Goal: Information Seeking & Learning: Check status

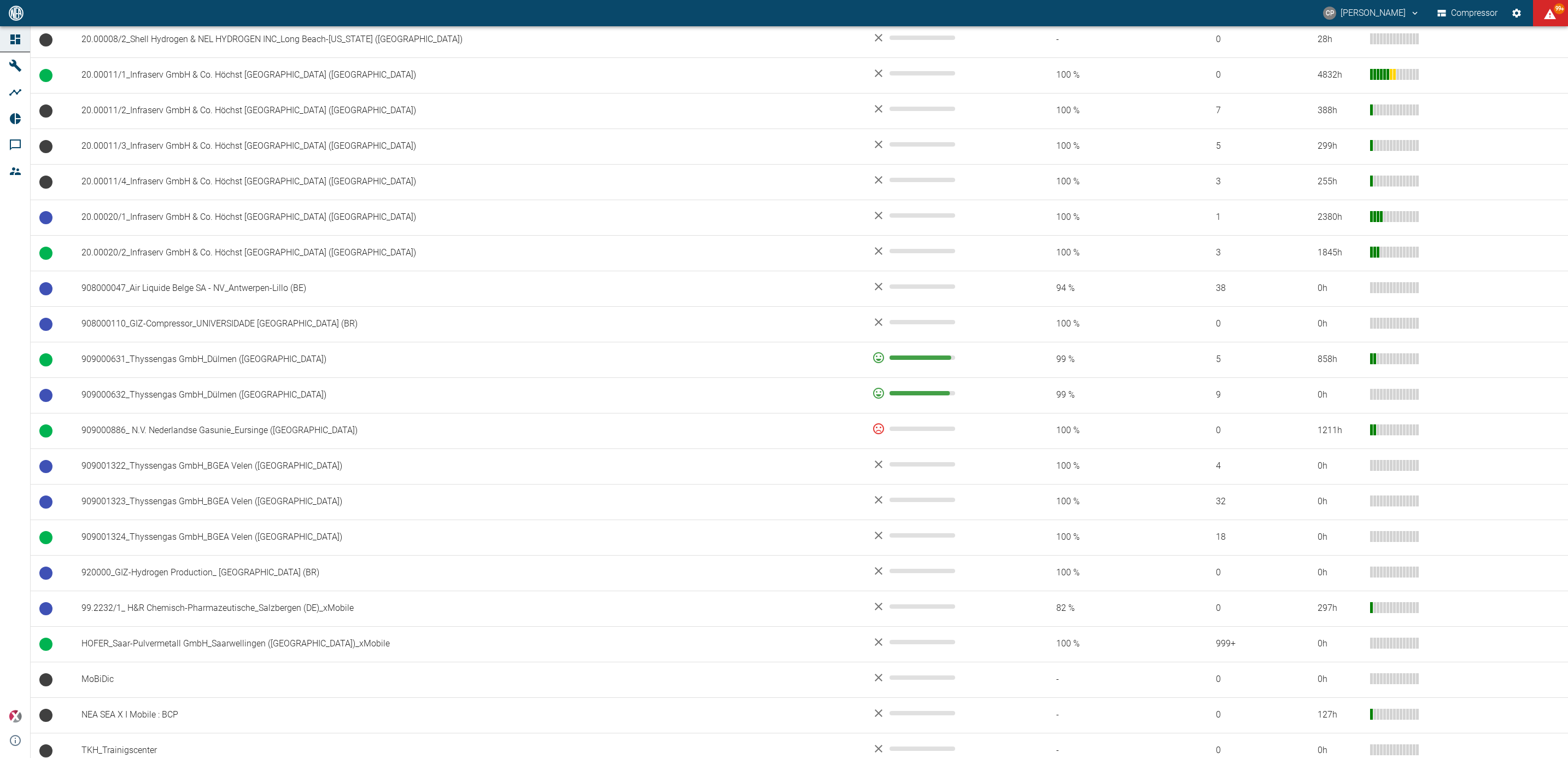
scroll to position [550, 0]
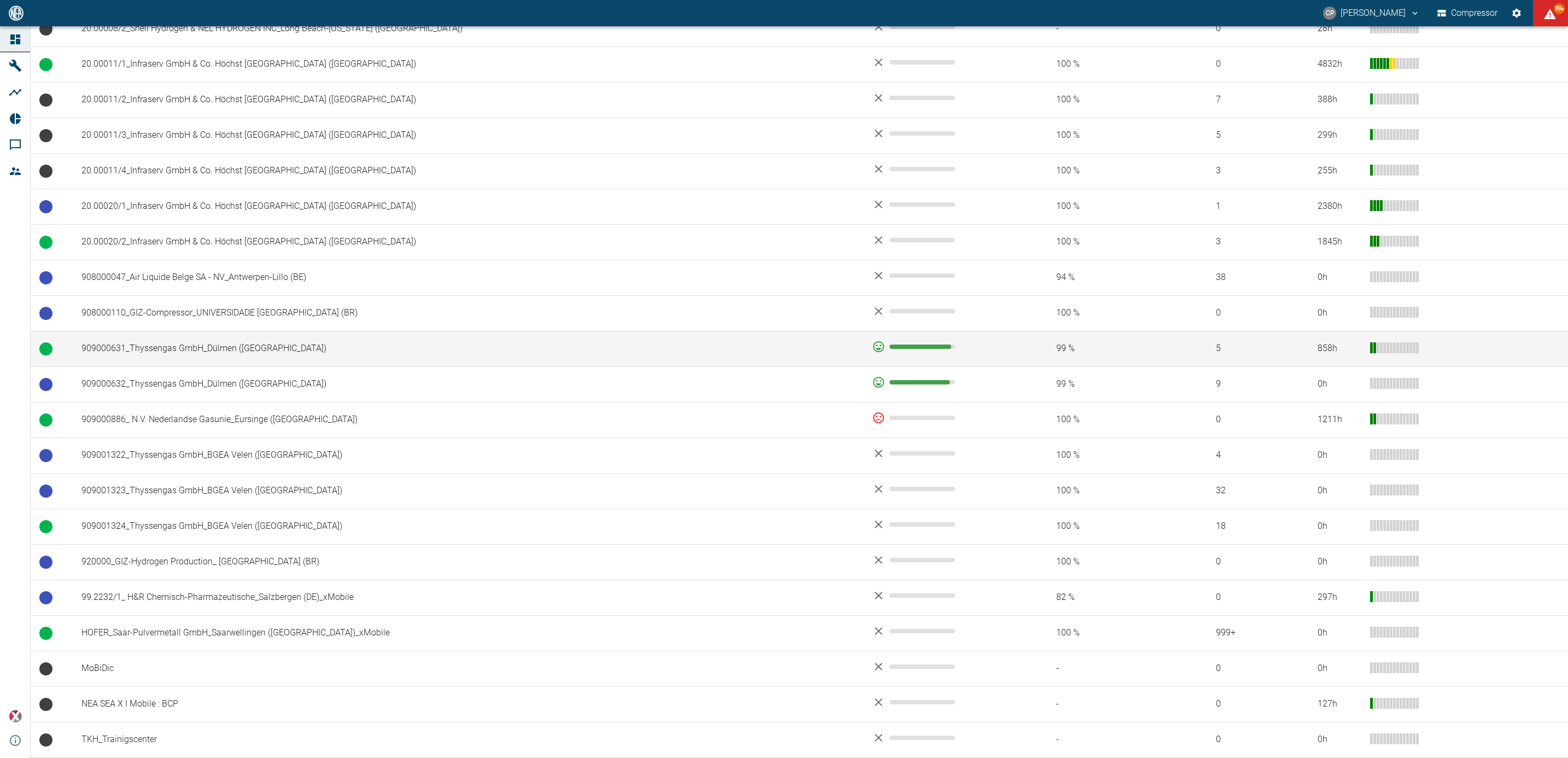
click at [188, 348] on td "909000631_Thyssengas GmbH_Dülmen ([GEOGRAPHIC_DATA])" at bounding box center [467, 348] width 790 height 35
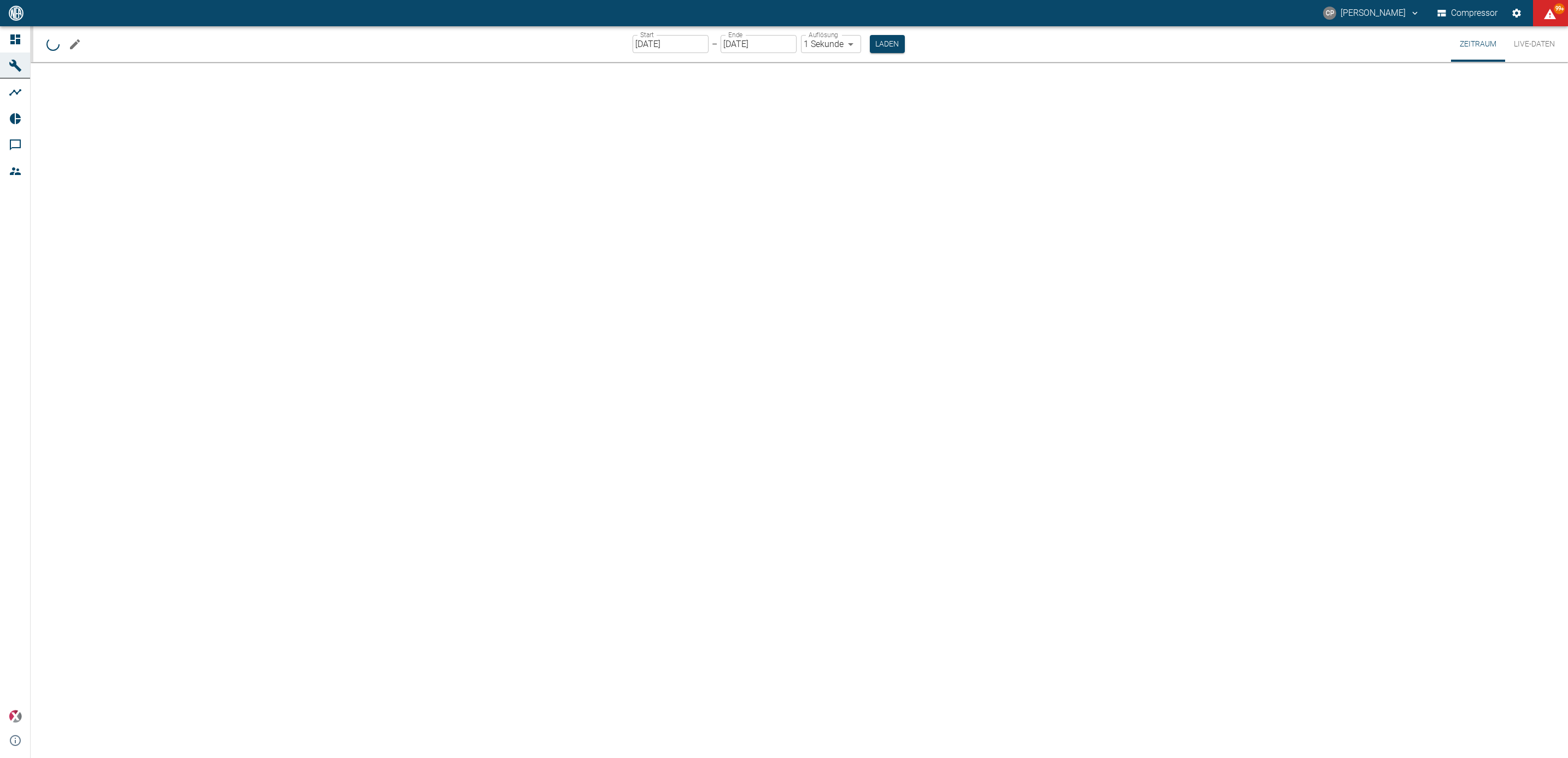
type input "2min"
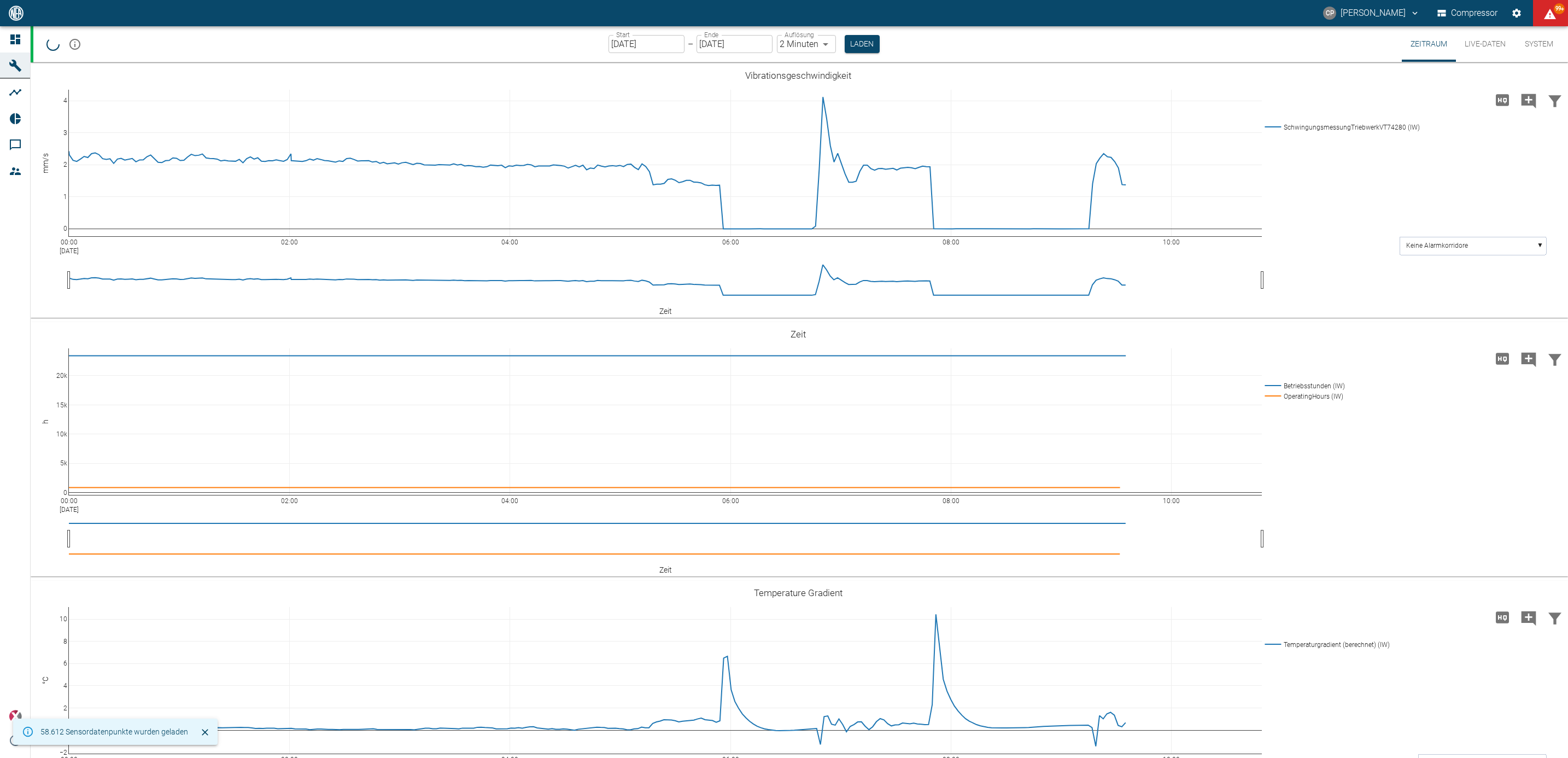
click at [607, 41] on div "Start 09.09.2025 Start – Ende 09.09.2025 Ende Auflösung 2 Minuten 2min Auflösun…" at bounding box center [800, 43] width 1534 height 35
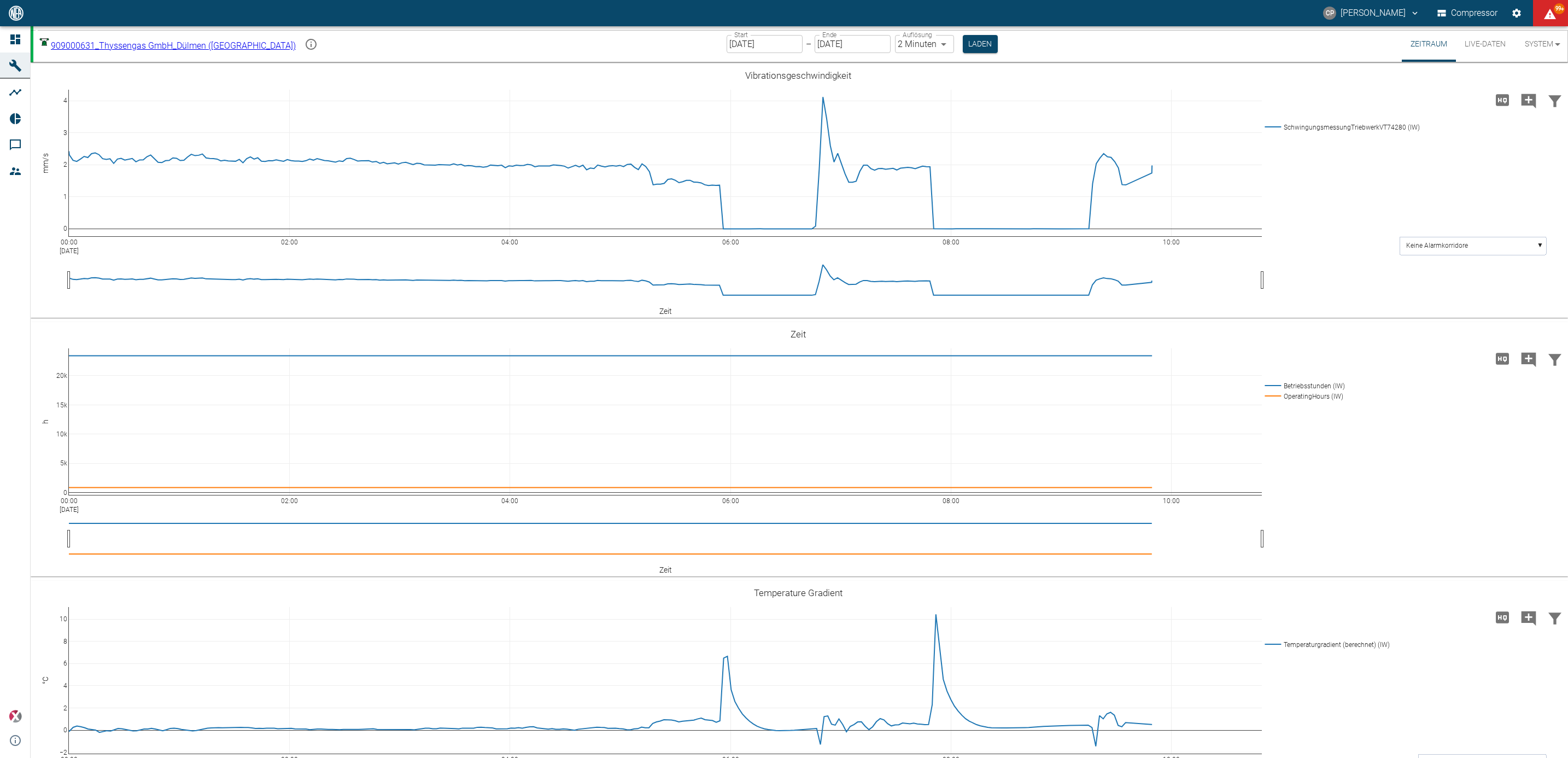
click at [727, 41] on input "[DATE]" at bounding box center [765, 44] width 76 height 18
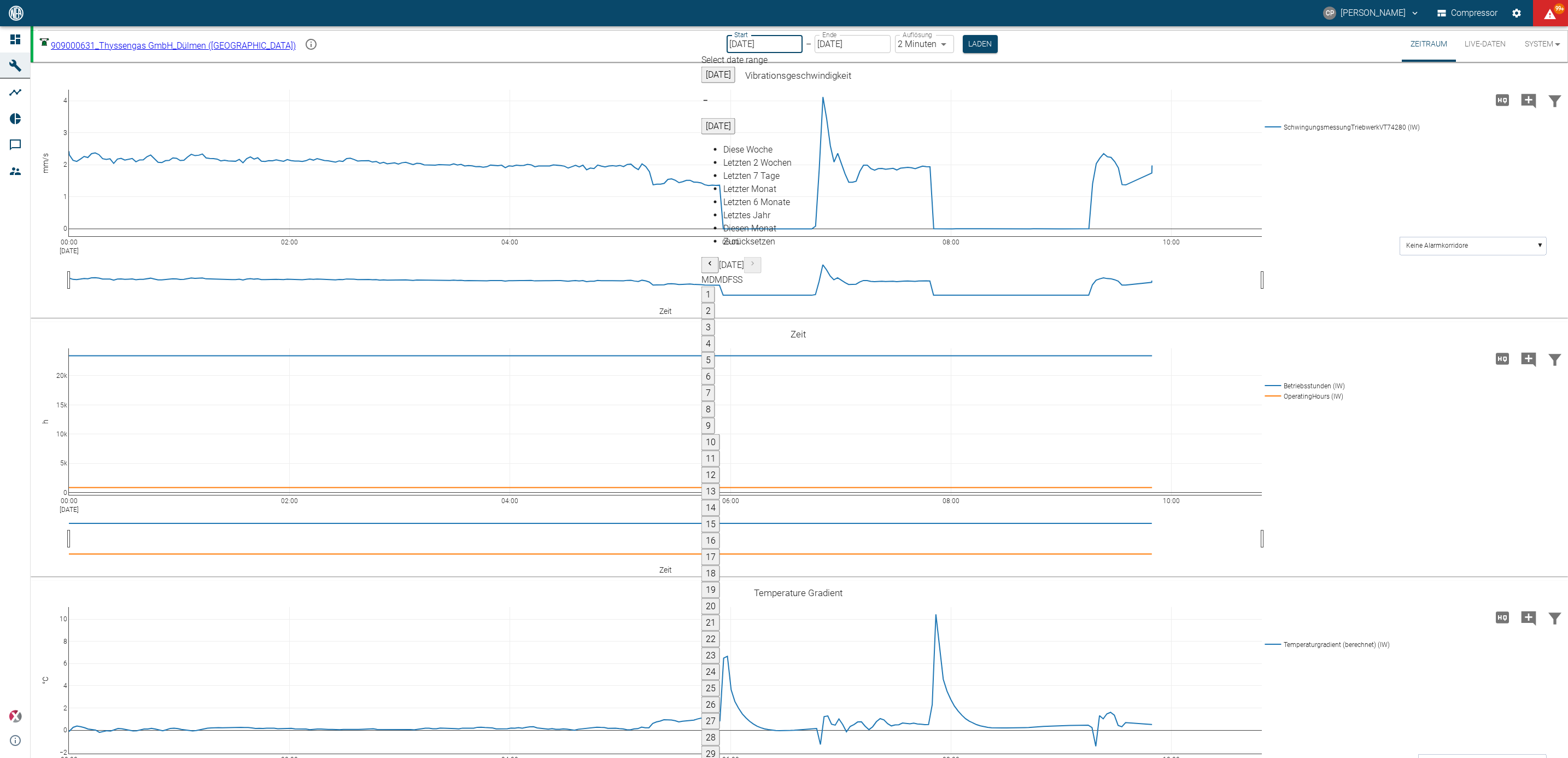
type input "[DATE]"
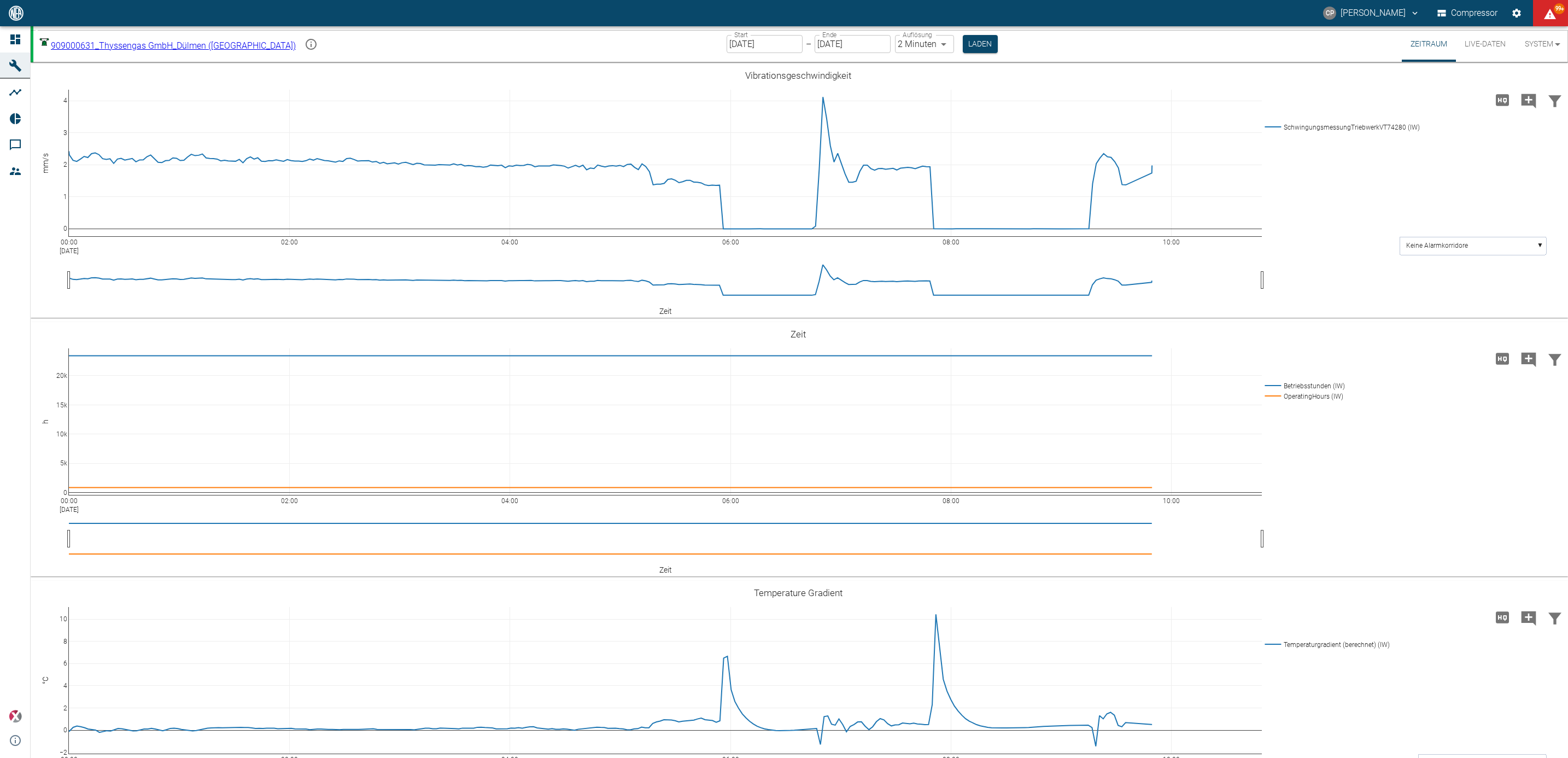
click at [924, 45] on body "CP Christoph Palm Compressor 99+ Dashboard Maschinen Analysen Reports Kommentar…" at bounding box center [784, 379] width 1568 height 758
type input "1sec"
click at [963, 44] on button "Laden" at bounding box center [981, 44] width 35 height 18
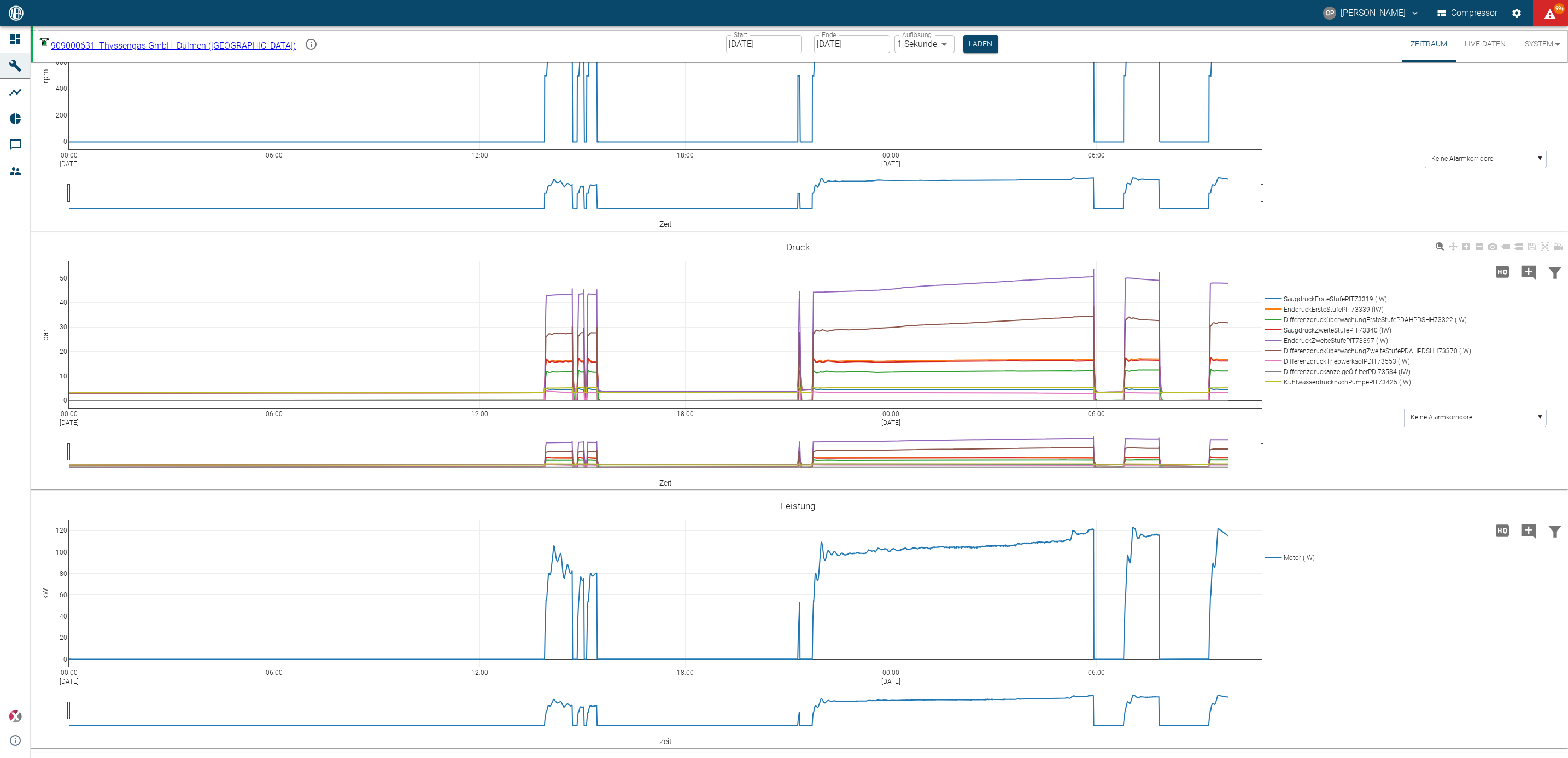
scroll to position [656, 0]
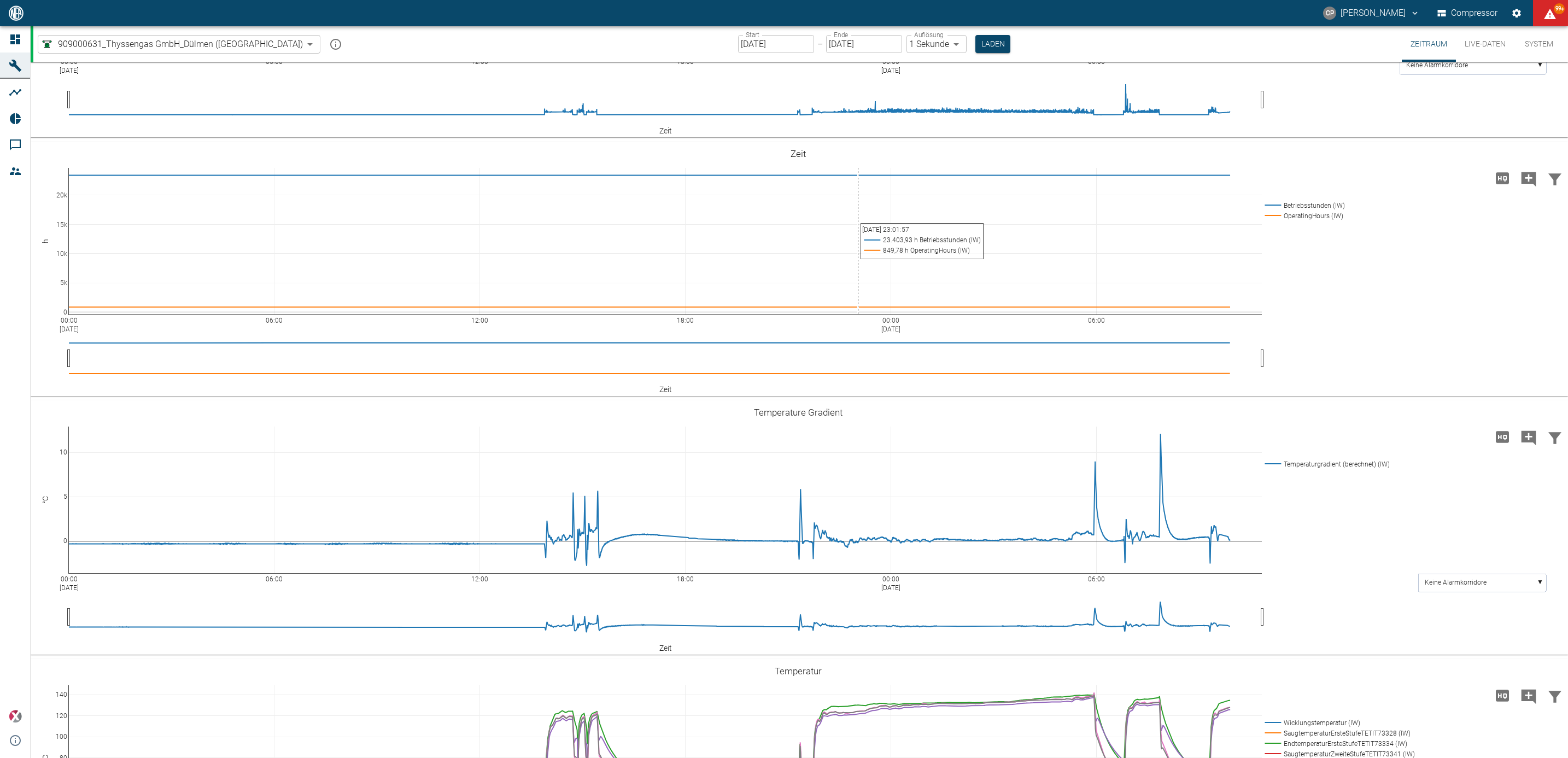
scroll to position [82, 0]
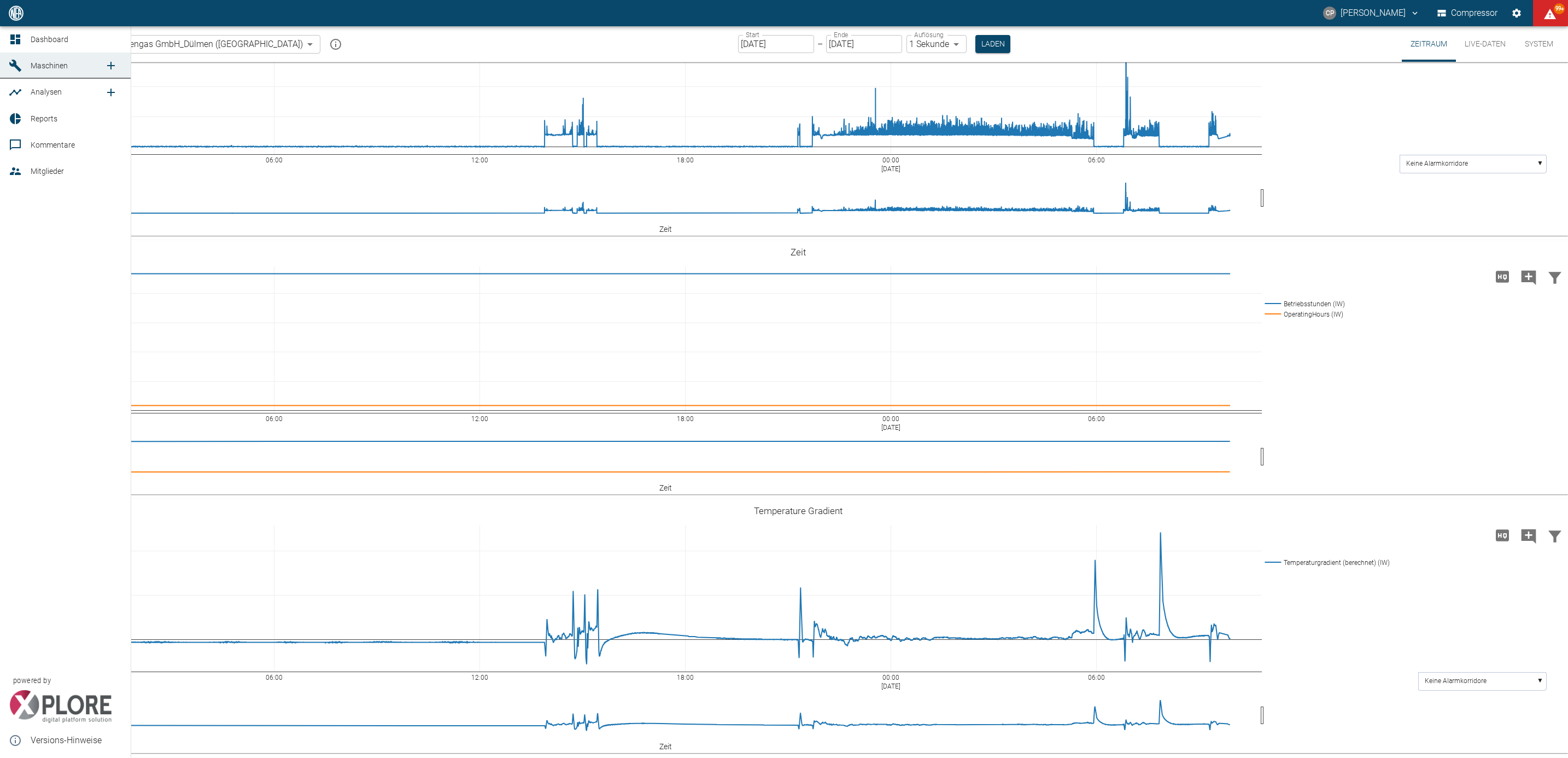
click at [21, 30] on link "Dashboard" at bounding box center [65, 39] width 130 height 26
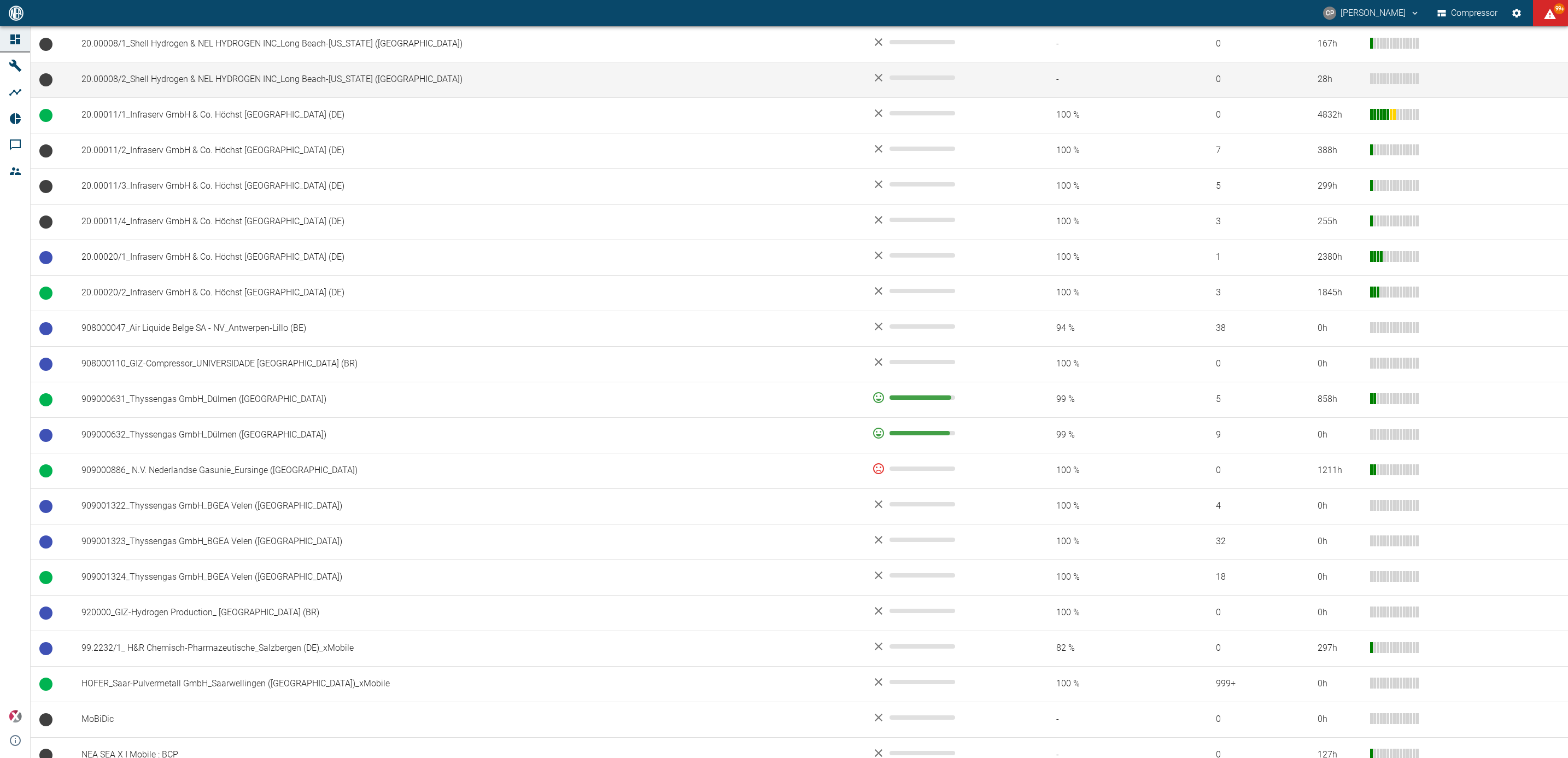
scroll to position [550, 0]
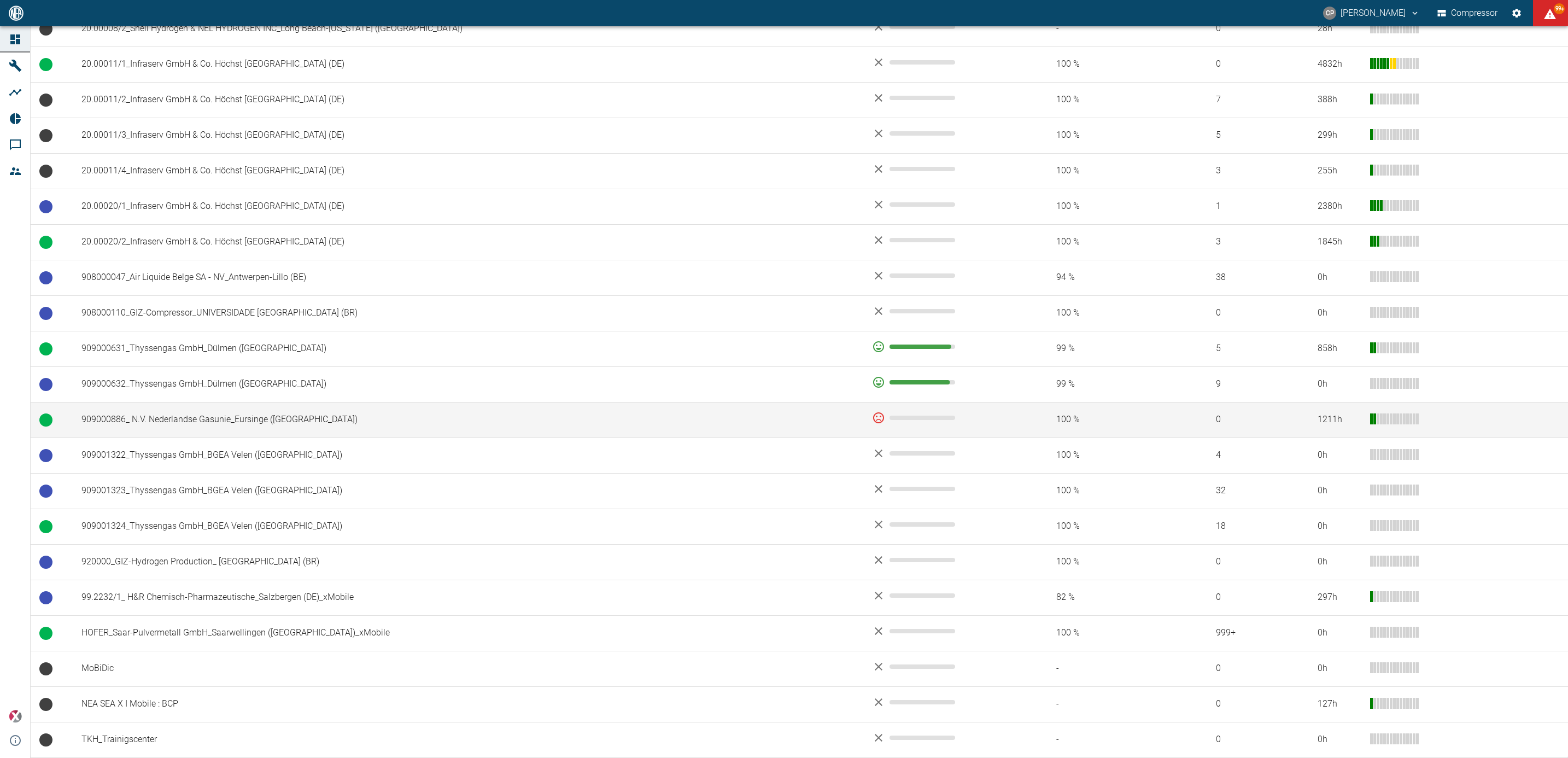
click at [199, 427] on td "909000886_ N.V. Nederlandse Gasunie_Eursinge ([GEOGRAPHIC_DATA])" at bounding box center [467, 419] width 790 height 35
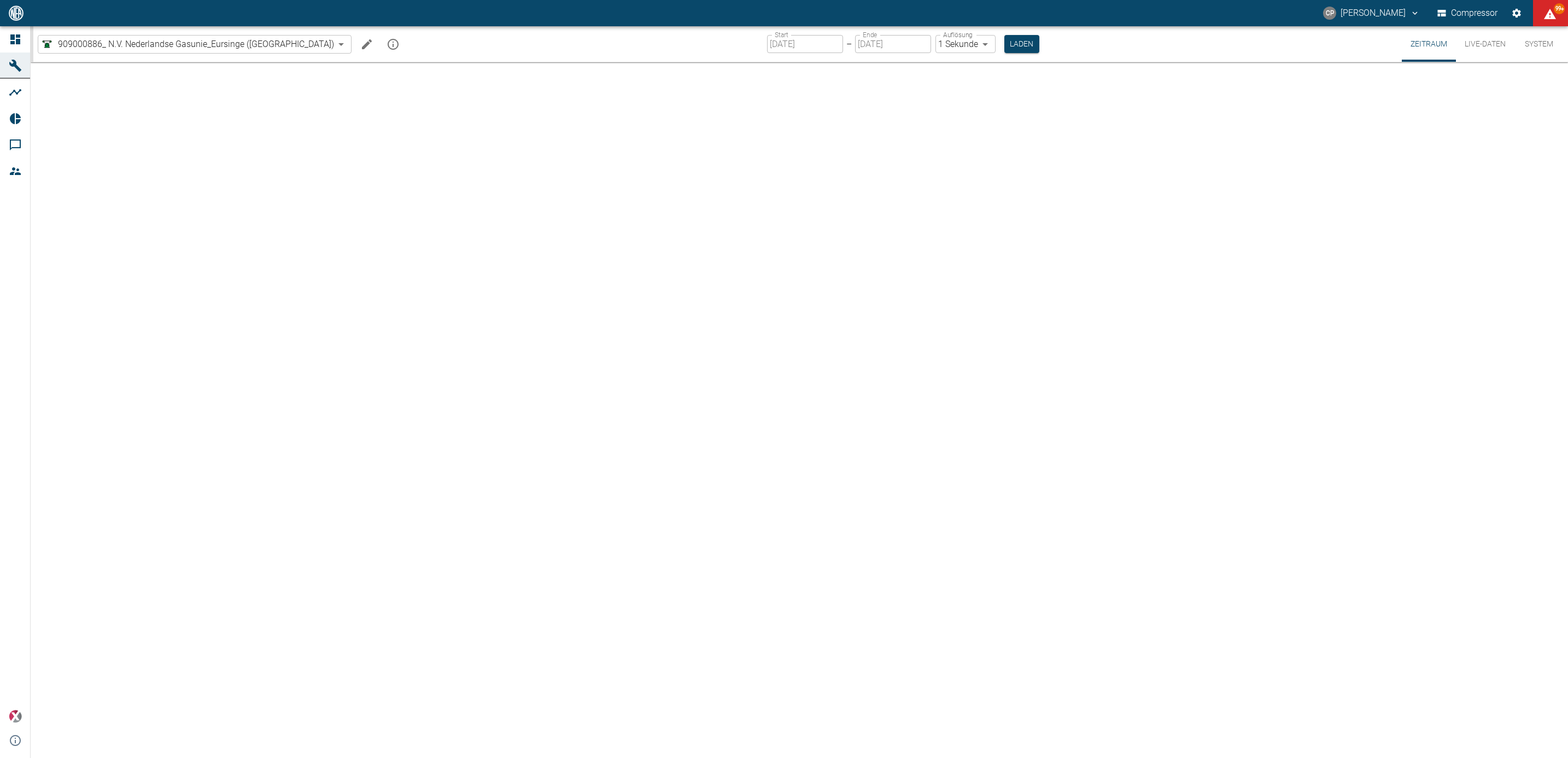
type input "2min"
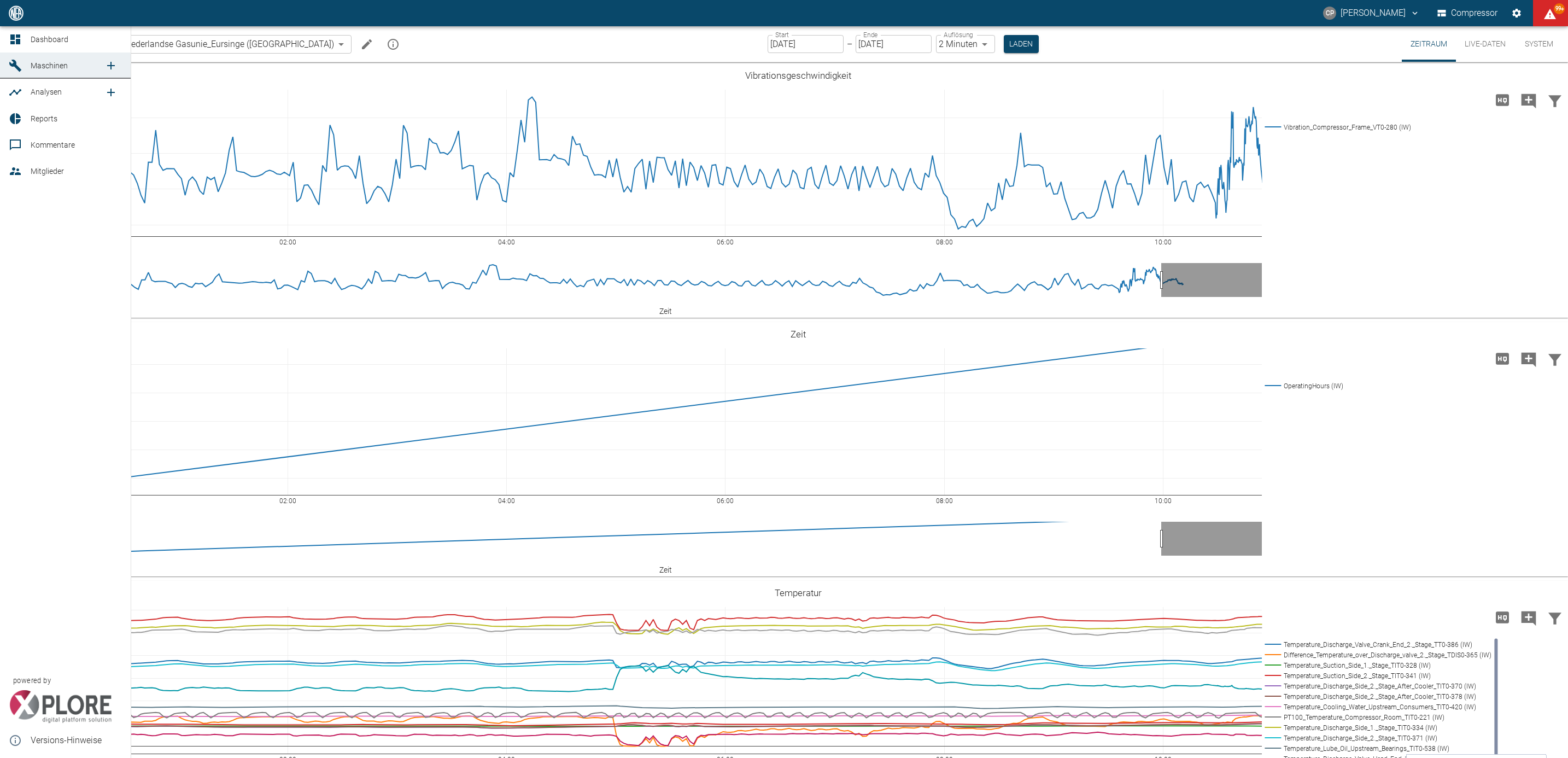
click at [15, 41] on icon at bounding box center [15, 39] width 13 height 13
